Goal: Transaction & Acquisition: Purchase product/service

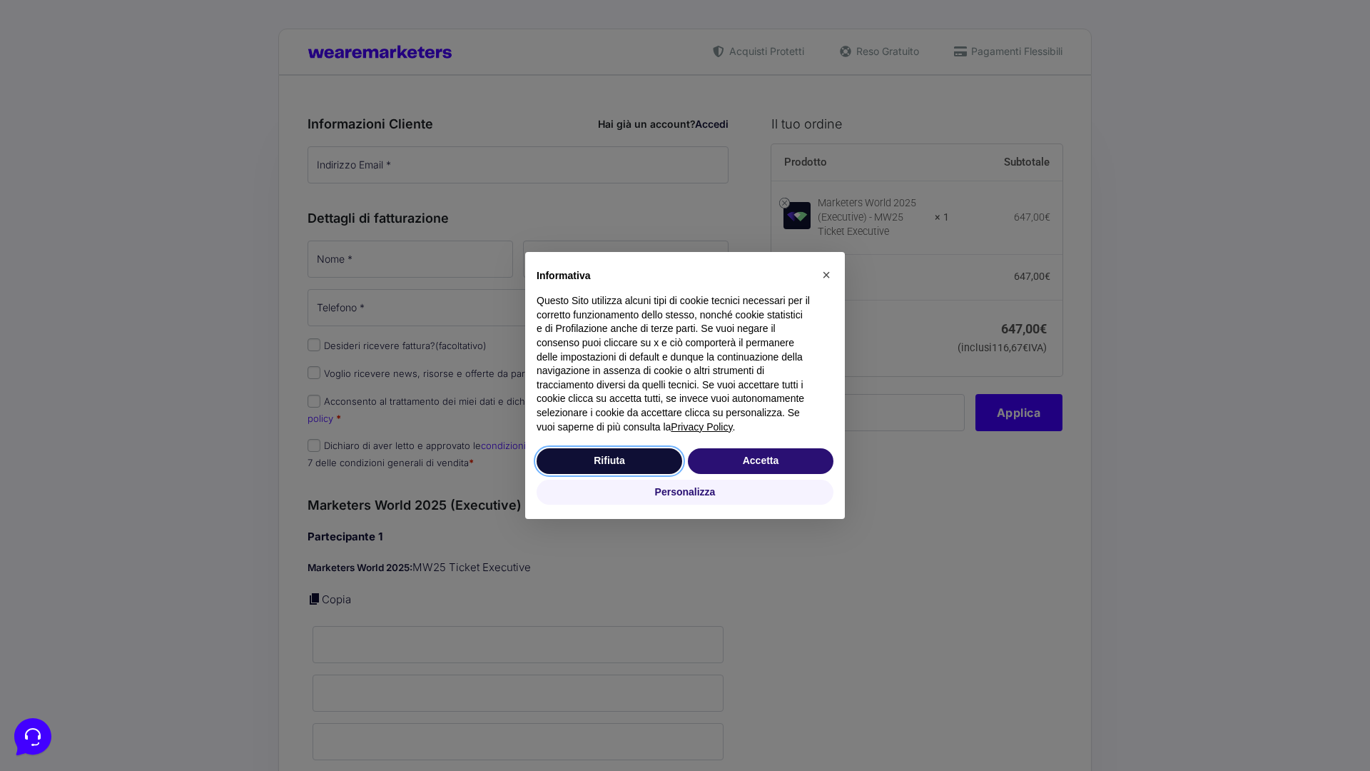
click at [609, 460] on button "Rifiuta" at bounding box center [610, 461] width 146 height 26
